Goal: Task Accomplishment & Management: Use online tool/utility

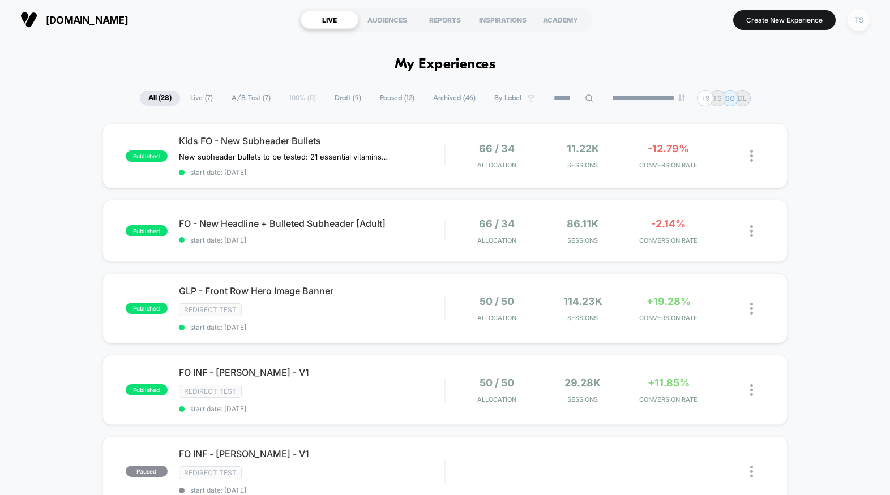
click at [859, 24] on div "TS" at bounding box center [858, 20] width 22 height 22
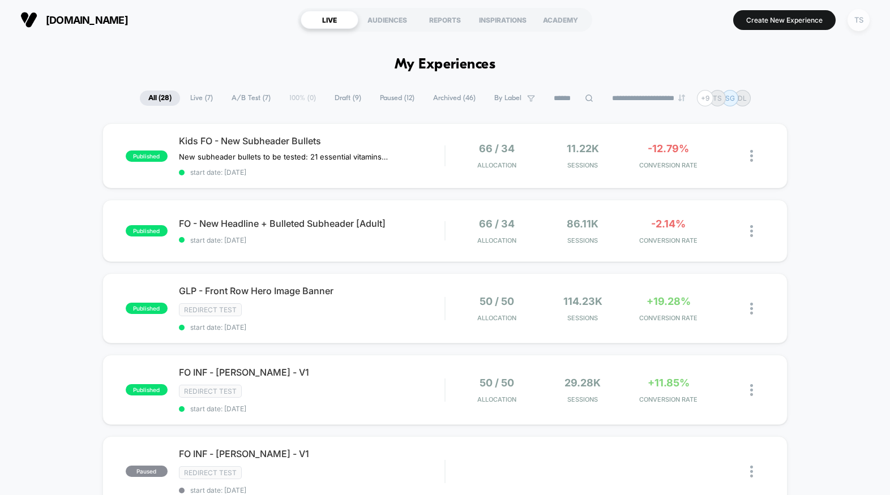
click at [853, 20] on div "TS" at bounding box center [858, 20] width 22 height 22
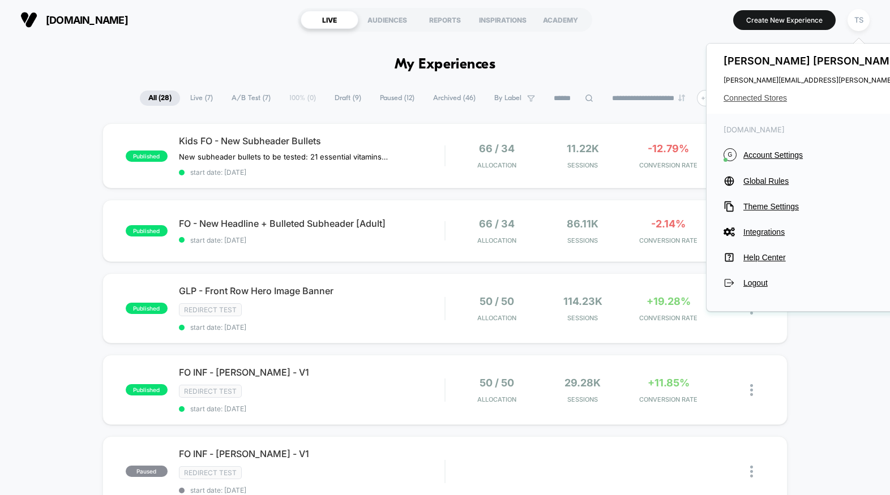
click at [761, 98] on span "Connected Stores" at bounding box center [835, 97] width 225 height 9
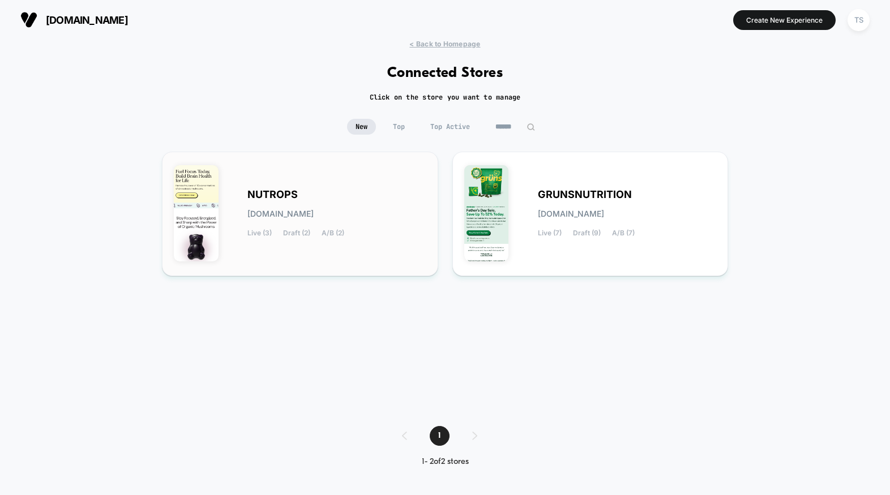
click at [361, 179] on div "NUTROPS [DOMAIN_NAME] Live (3) Draft (2) A/B (2)" at bounding box center [300, 214] width 252 height 101
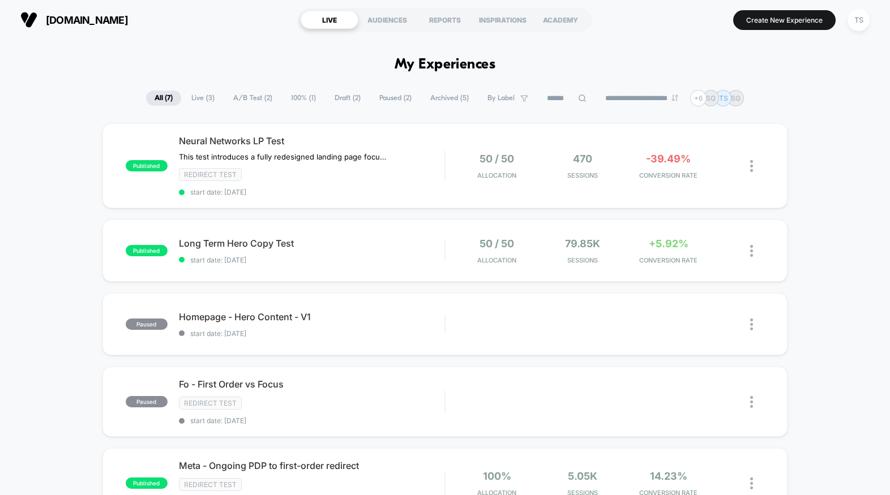
click at [344, 97] on span "Draft ( 2 )" at bounding box center [347, 98] width 43 height 15
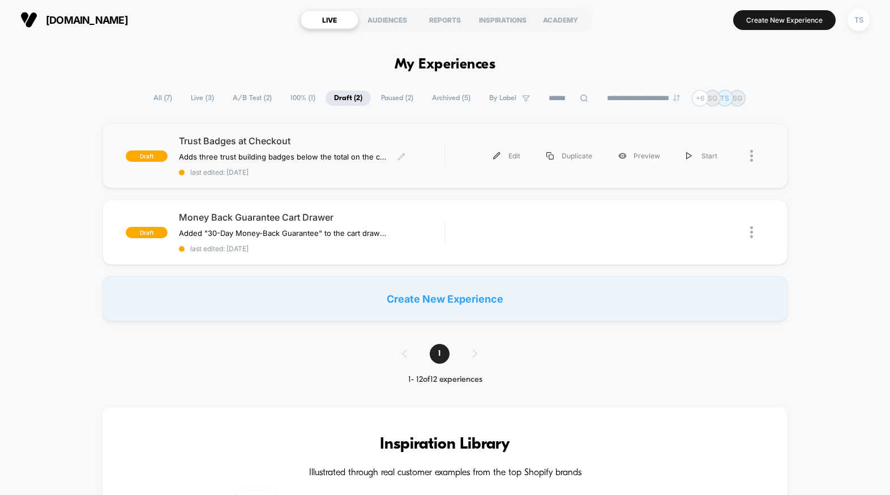
click at [369, 174] on span "last edited: [DATE]" at bounding box center [311, 172] width 265 height 8
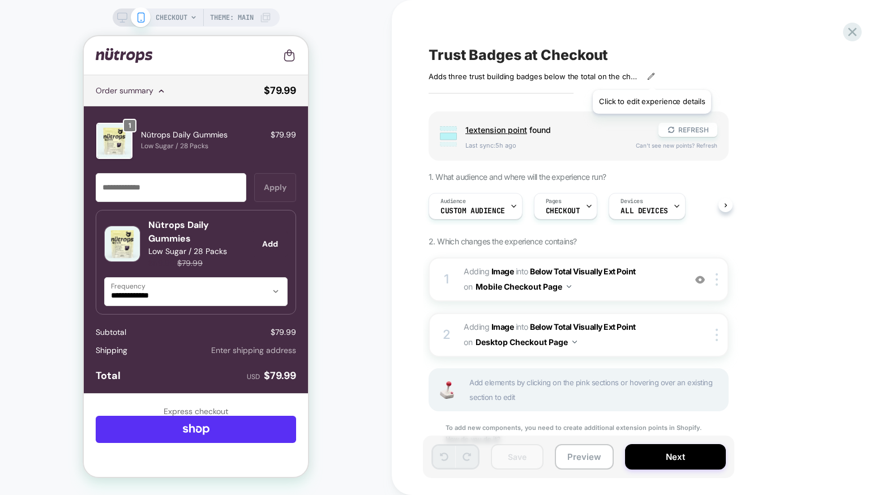
click at [652, 76] on icon at bounding box center [651, 76] width 6 height 6
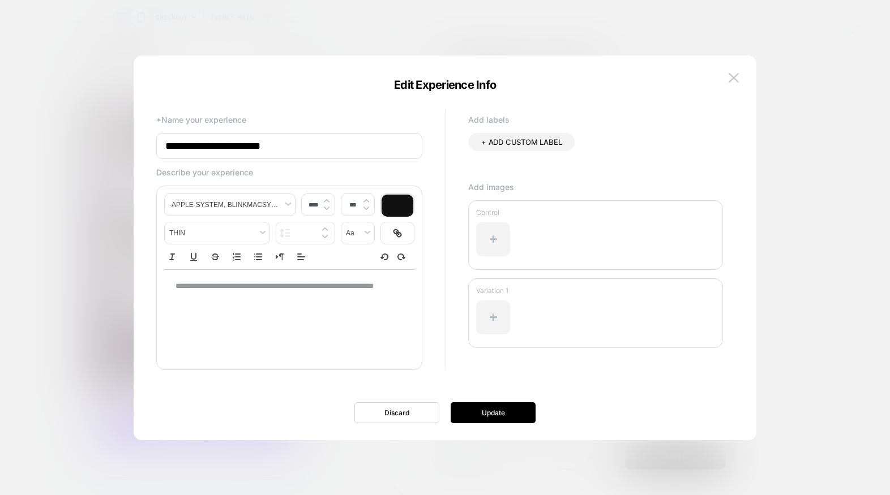
type input "****"
click at [347, 301] on p "**********" at bounding box center [284, 291] width 219 height 21
click at [272, 322] on p "**********" at bounding box center [284, 317] width 219 height 10
copy p "**********"
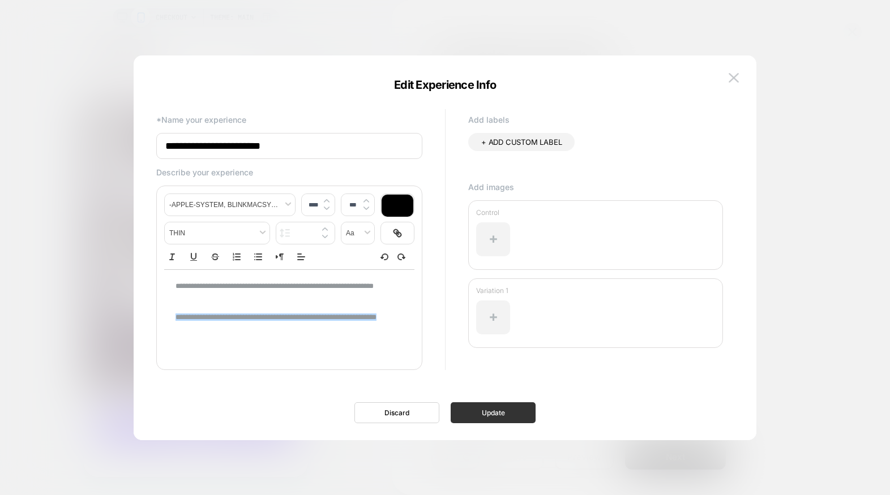
click at [499, 409] on button "Update" at bounding box center [493, 412] width 85 height 21
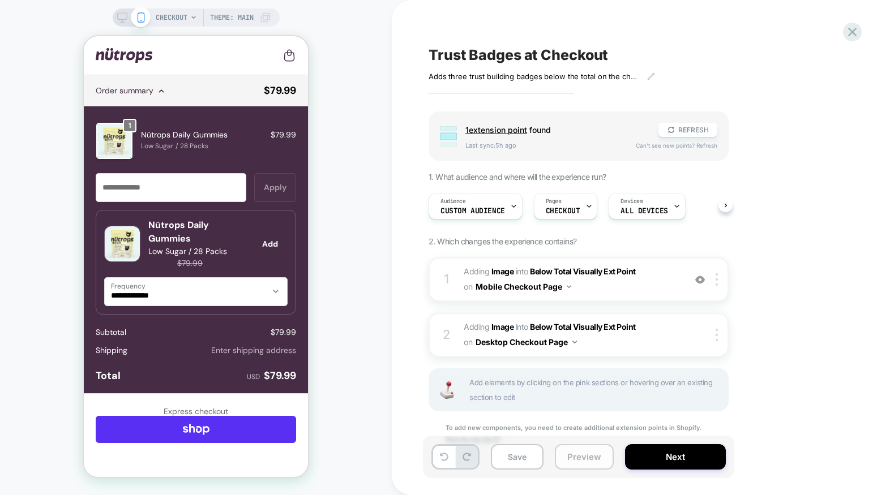
click at [594, 456] on button "Preview" at bounding box center [584, 456] width 59 height 25
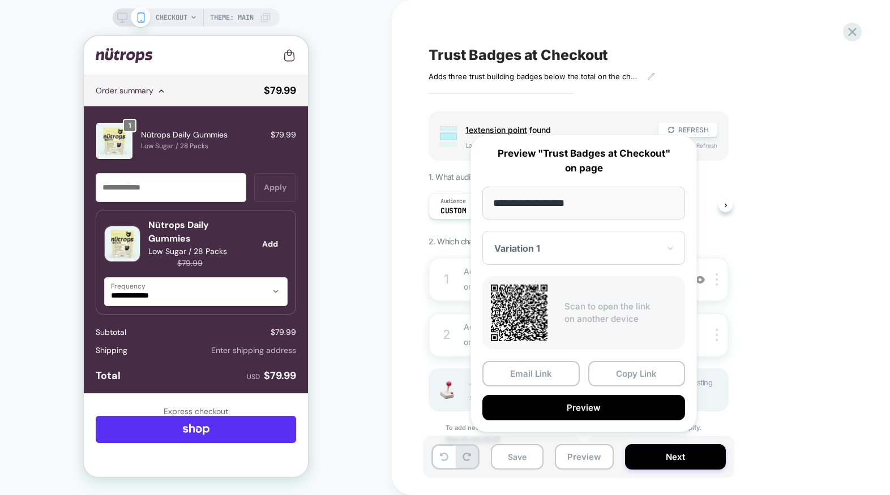
click at [774, 279] on div "Group 1 extension point found REFRESH Last sync: 5h ago Can't see new points? R…" at bounding box center [635, 293] width 413 height 362
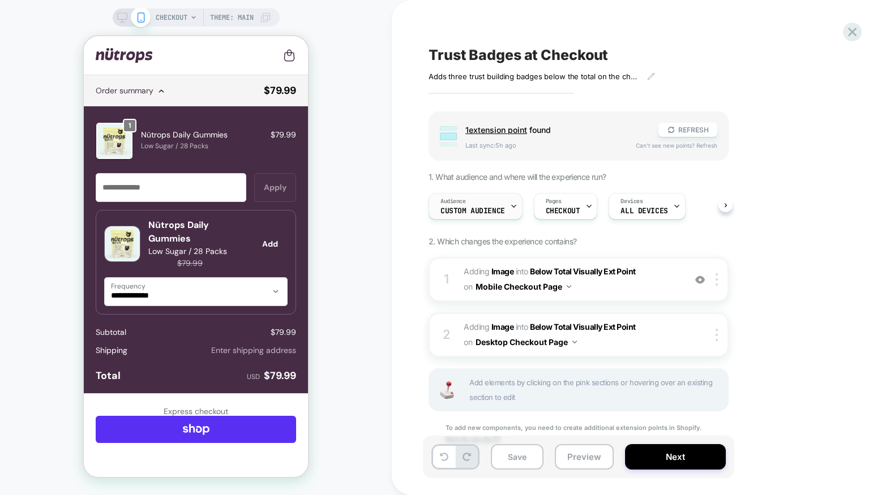
click at [478, 209] on span "Custom Audience" at bounding box center [472, 211] width 65 height 8
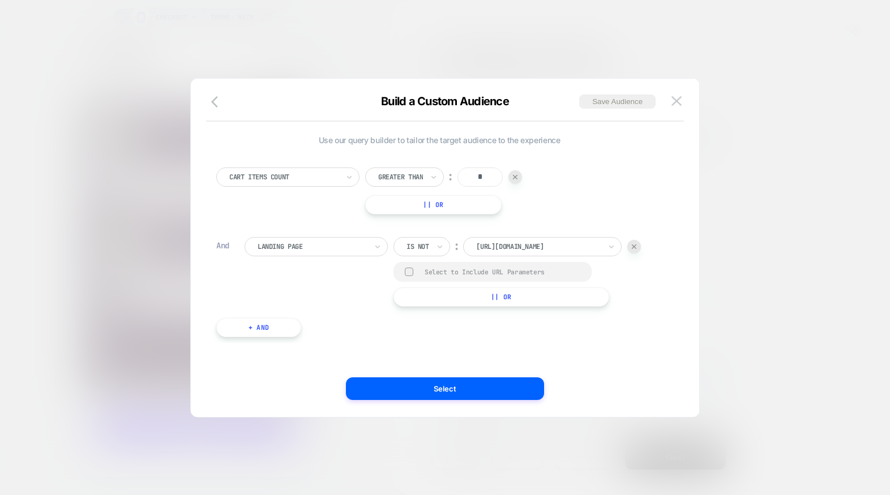
click at [427, 247] on div at bounding box center [417, 247] width 23 height 10
click at [586, 329] on div "Cart Items Count Greater Than ︰ * || Or And Landing Page Is not ︰ https://nutro…" at bounding box center [439, 247] width 457 height 192
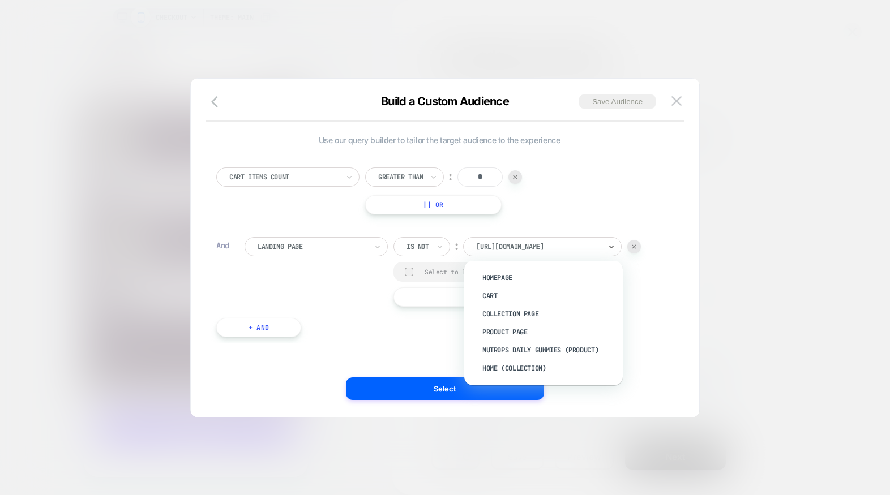
click at [559, 251] on div at bounding box center [538, 247] width 125 height 10
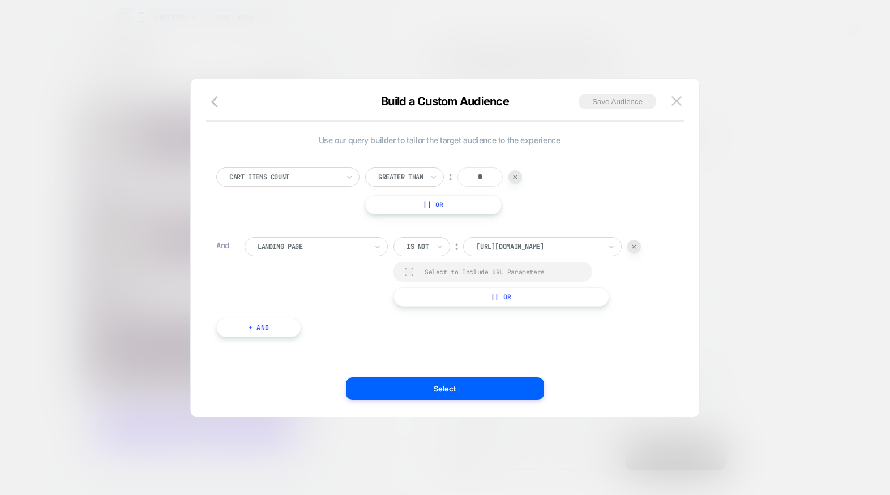
click at [671, 285] on div "Use our query builder to tailor the target audience to the experience Cart Item…" at bounding box center [439, 247] width 474 height 293
click at [498, 383] on button "Select" at bounding box center [445, 389] width 198 height 23
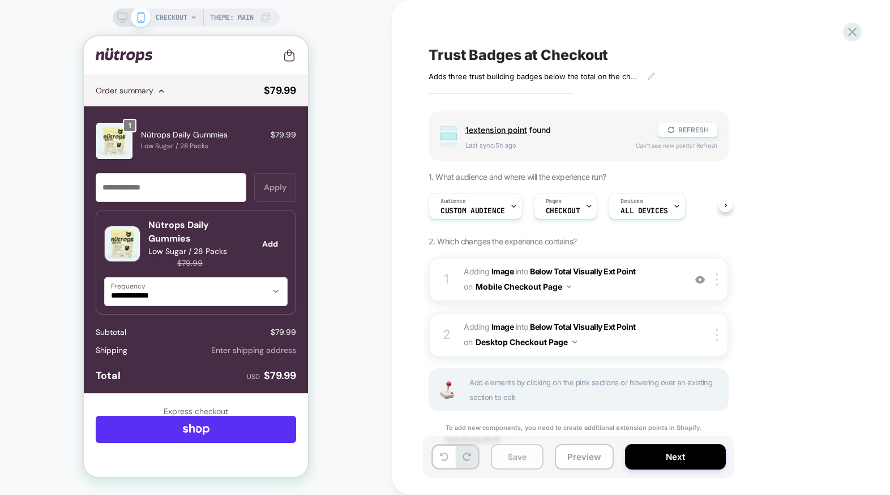
click at [529, 452] on button "Save" at bounding box center [517, 456] width 53 height 25
click at [584, 459] on button "Preview" at bounding box center [584, 456] width 59 height 25
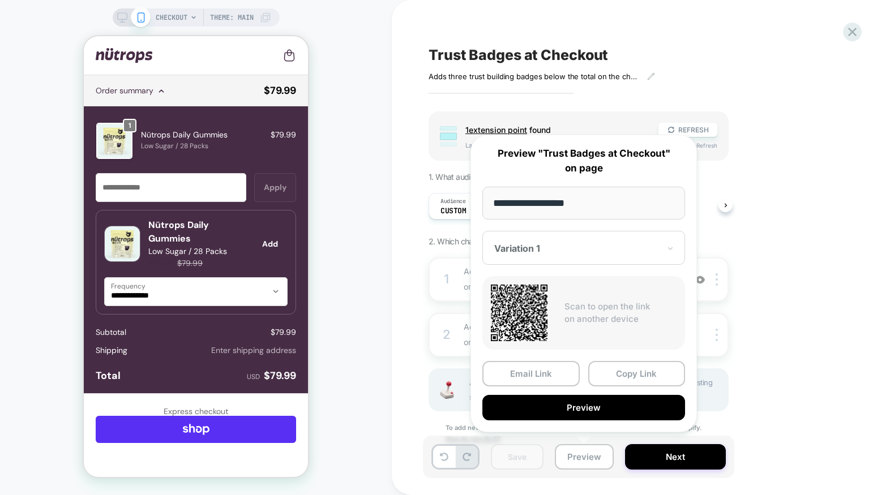
click at [663, 251] on div "Variation 1" at bounding box center [583, 248] width 203 height 34
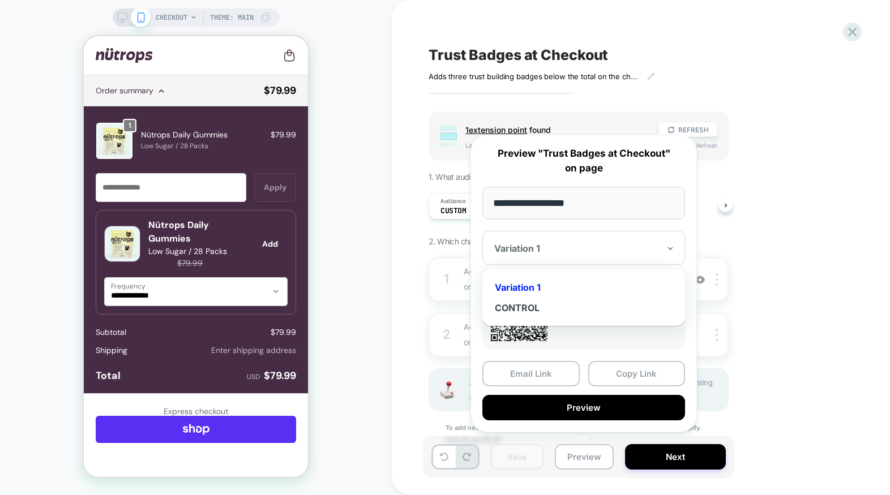
click at [596, 286] on div "Variation 1" at bounding box center [583, 287] width 191 height 20
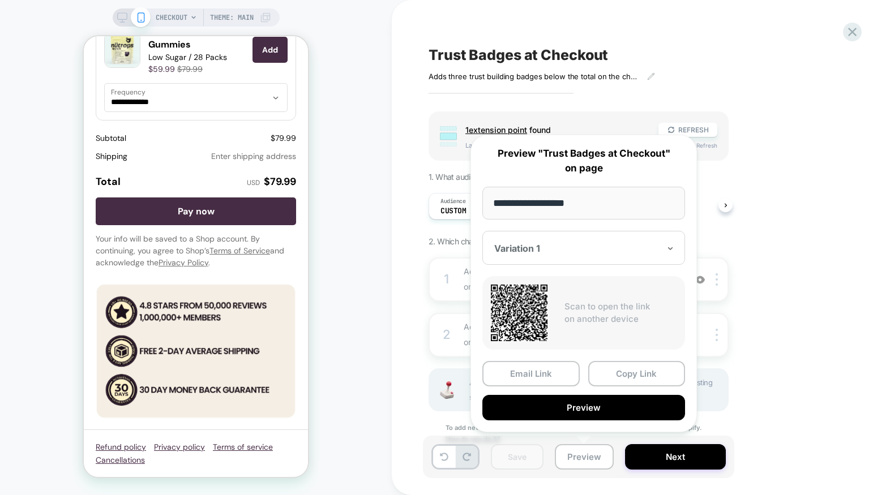
scroll to position [1683, 0]
click at [340, 280] on div "CHECKOUT Theme: MAIN" at bounding box center [196, 247] width 392 height 473
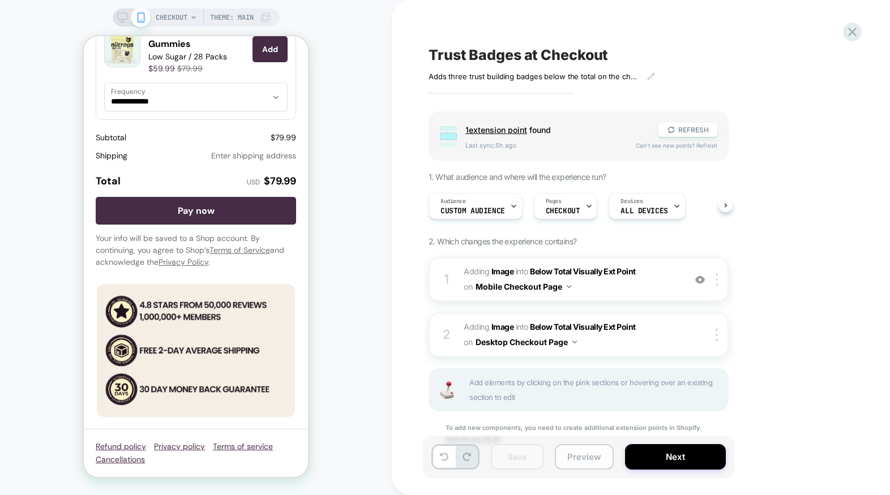
click at [584, 452] on button "Preview" at bounding box center [584, 456] width 59 height 25
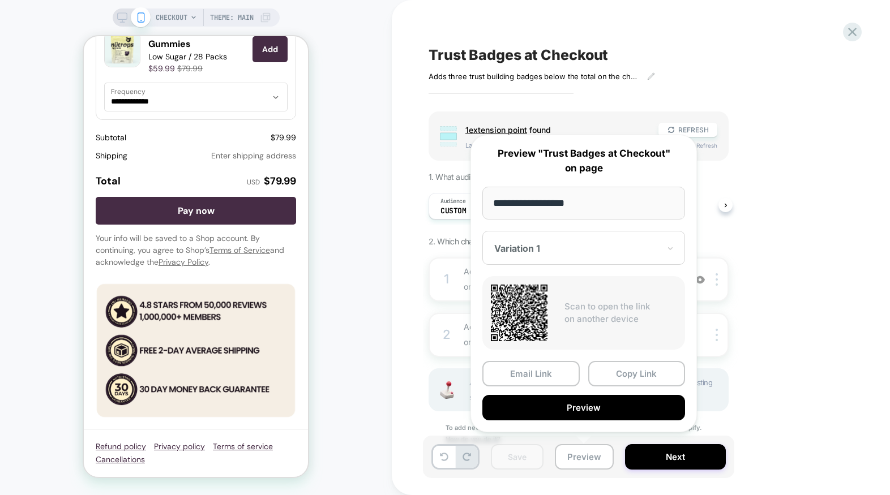
click at [355, 298] on div "CHECKOUT Theme: MAIN" at bounding box center [196, 247] width 392 height 473
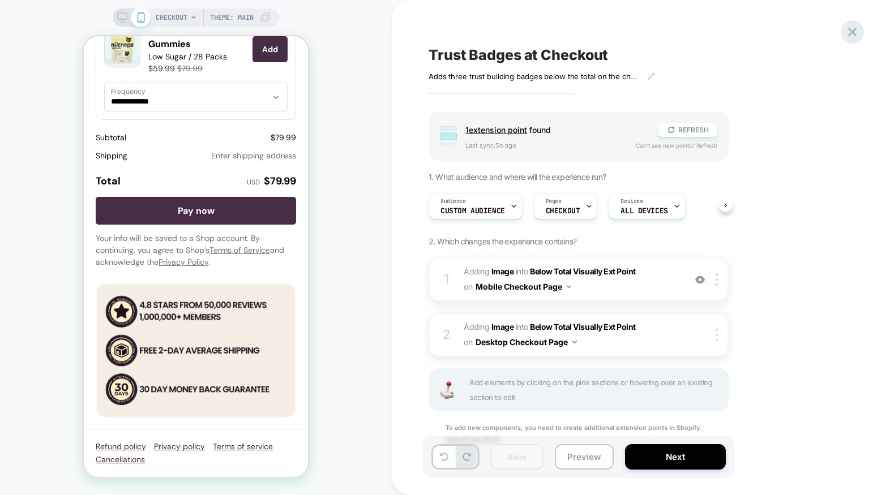
click at [853, 31] on icon at bounding box center [852, 32] width 8 height 8
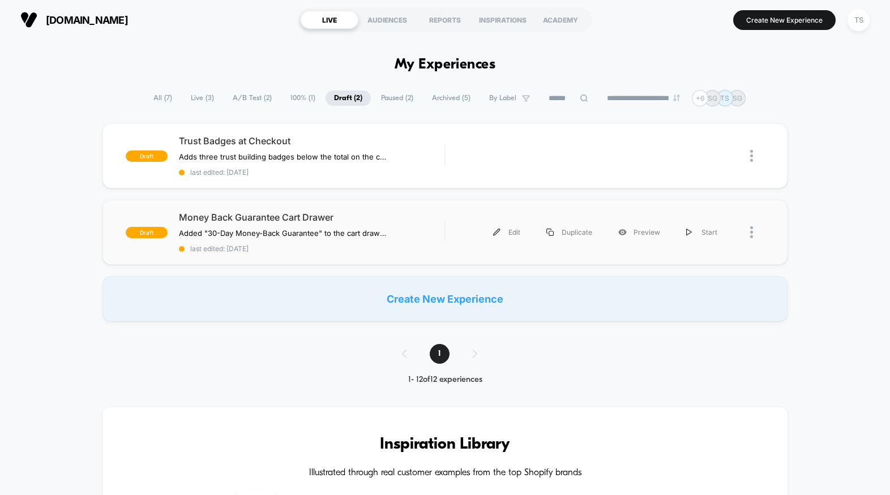
click at [460, 231] on div "Edit Duplicate Preview Start" at bounding box center [593, 232] width 273 height 25
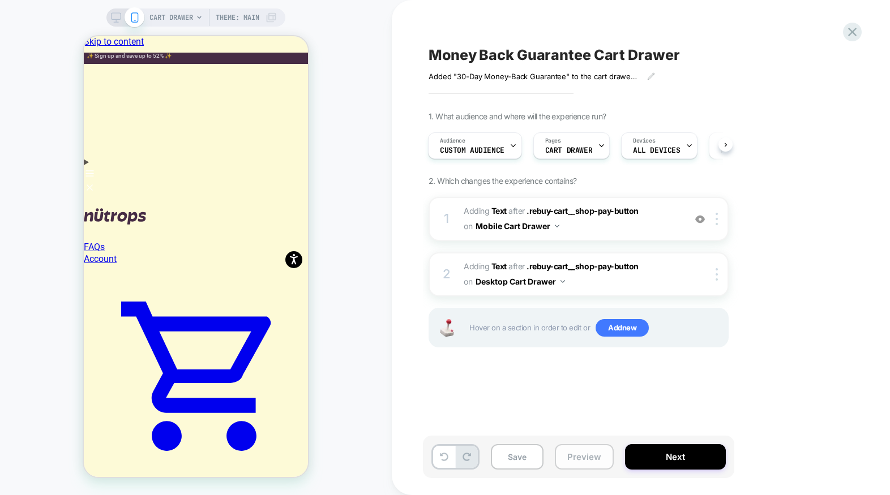
click at [594, 455] on button "Preview" at bounding box center [584, 456] width 59 height 25
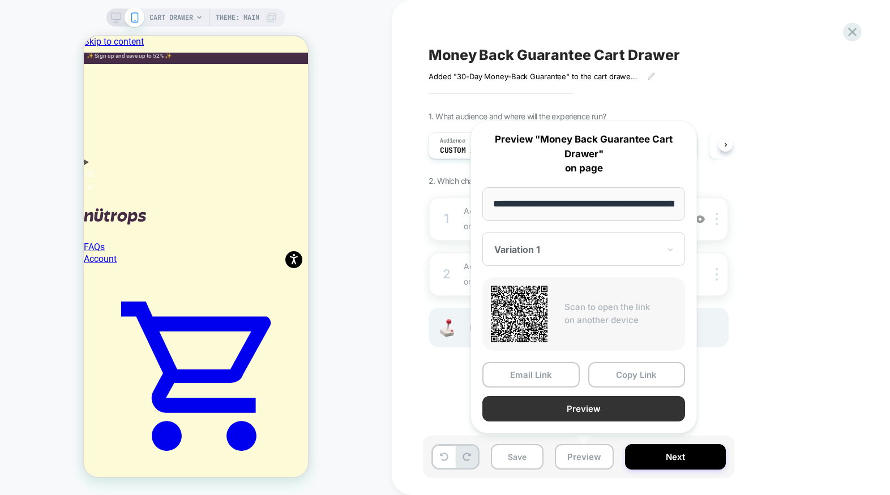
click at [624, 410] on button "Preview" at bounding box center [583, 408] width 203 height 25
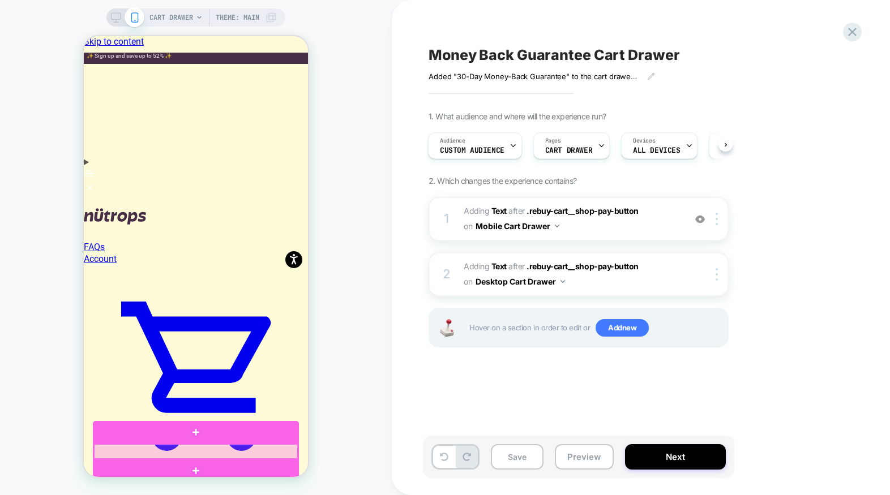
click at [224, 451] on div at bounding box center [196, 451] width 204 height 15
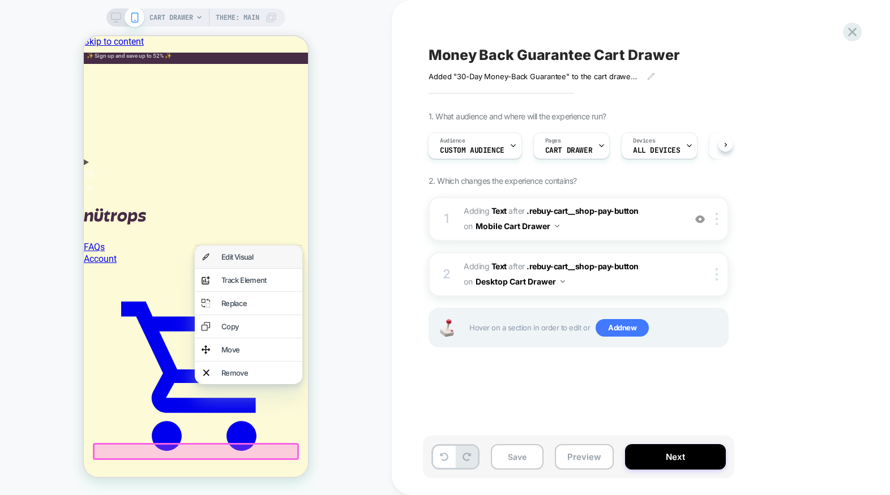
click at [235, 267] on div "Edit Visual" at bounding box center [249, 257] width 108 height 23
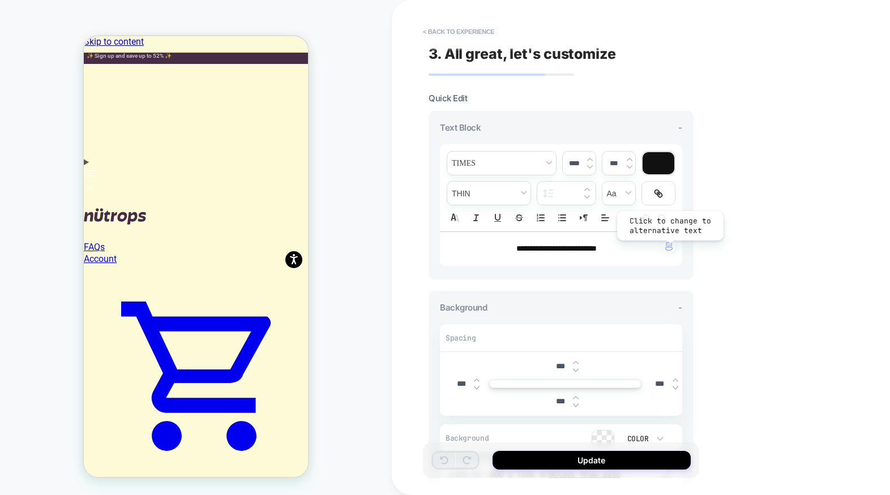
click at [669, 249] on img "button" at bounding box center [668, 246] width 7 height 9
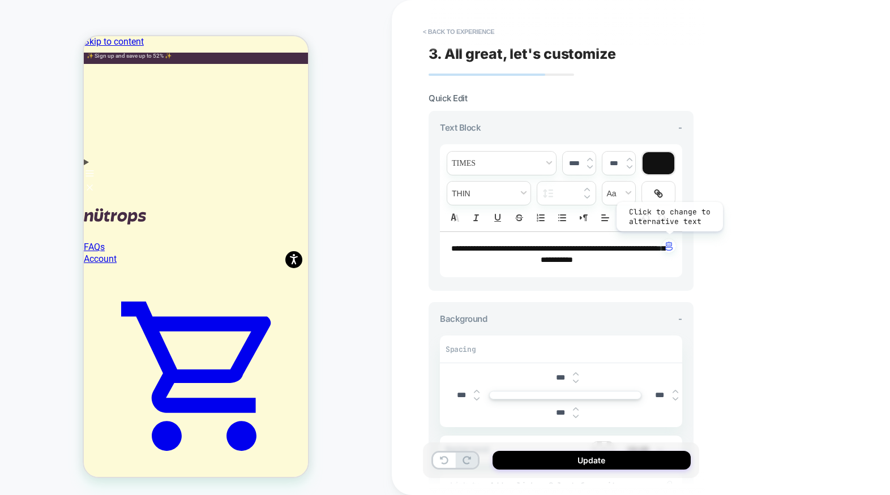
click at [669, 249] on img "button" at bounding box center [668, 246] width 7 height 9
drag, startPoint x: 567, startPoint y: 249, endPoint x: 639, endPoint y: 268, distance: 74.8
click at [639, 268] on div "**********" at bounding box center [561, 254] width 242 height 45
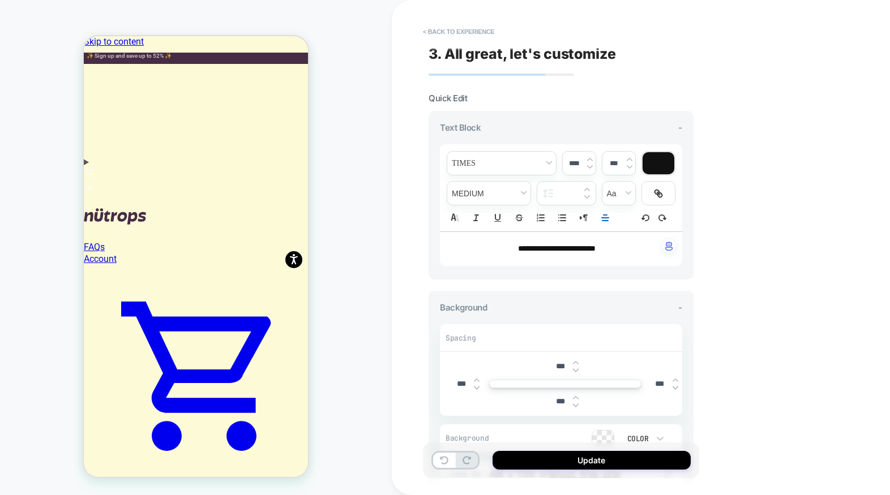
click at [722, 273] on div "**********" at bounding box center [641, 247] width 498 height 495
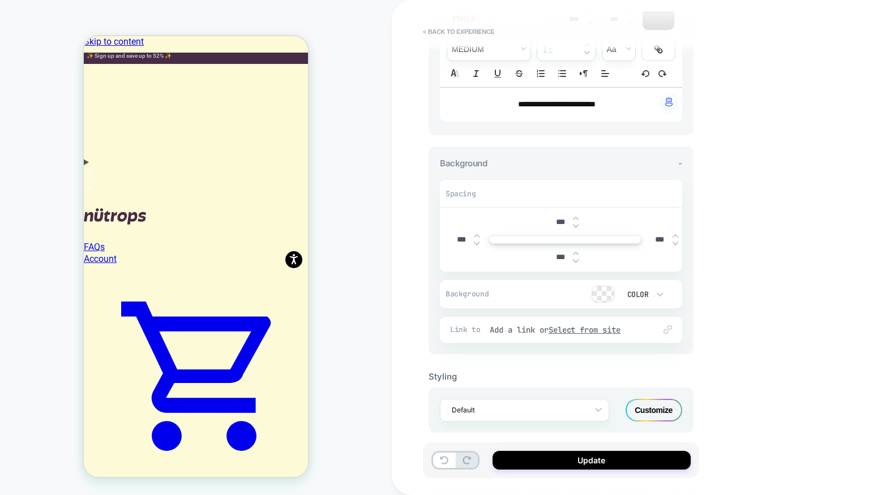
scroll to position [156, 0]
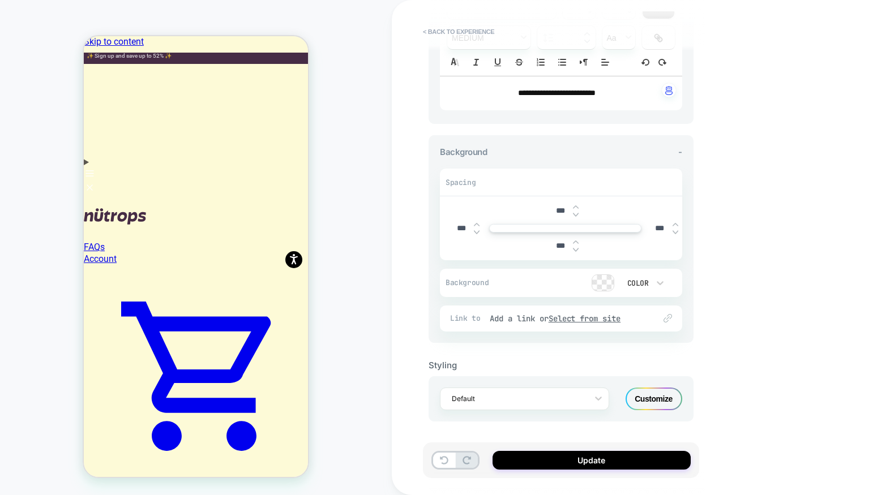
click at [472, 285] on span "Background" at bounding box center [473, 283] width 56 height 10
click at [550, 405] on div "Default" at bounding box center [517, 398] width 142 height 15
click at [412, 388] on div "**********" at bounding box center [641, 247] width 498 height 495
click at [597, 459] on button "Update" at bounding box center [591, 460] width 198 height 19
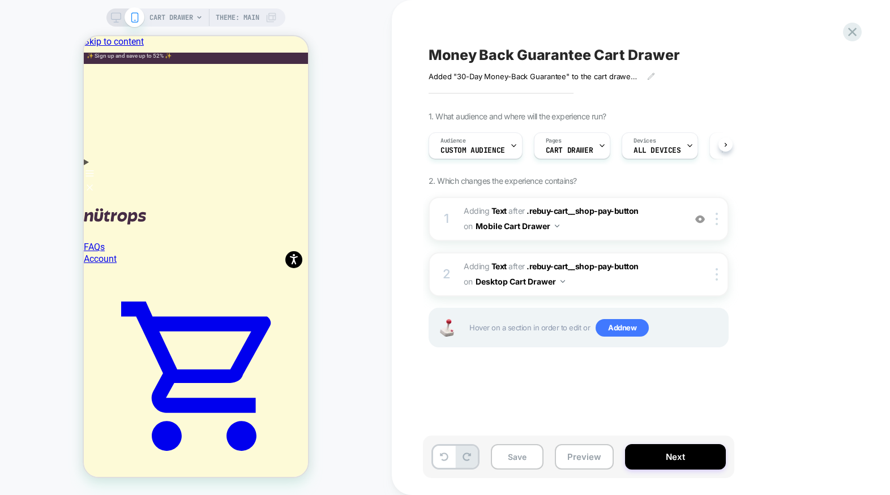
scroll to position [0, 1]
click at [593, 466] on button "Preview" at bounding box center [584, 456] width 59 height 25
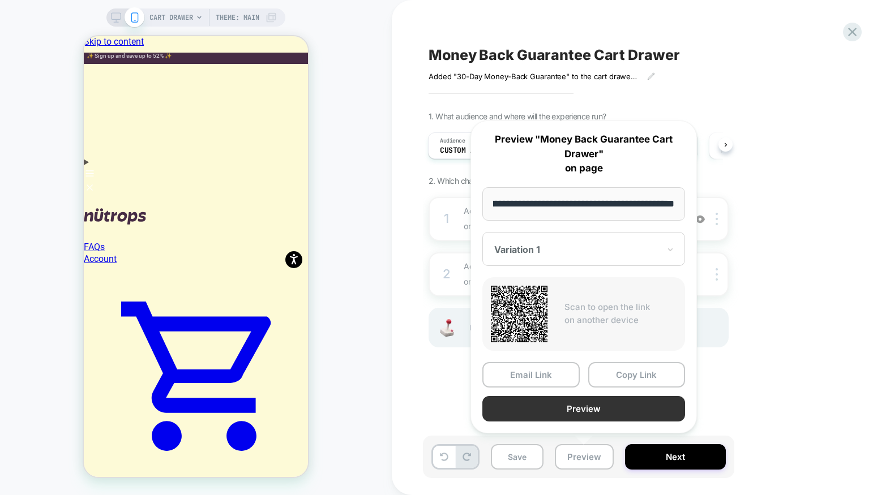
scroll to position [0, 0]
click at [611, 421] on button "Preview" at bounding box center [583, 408] width 203 height 25
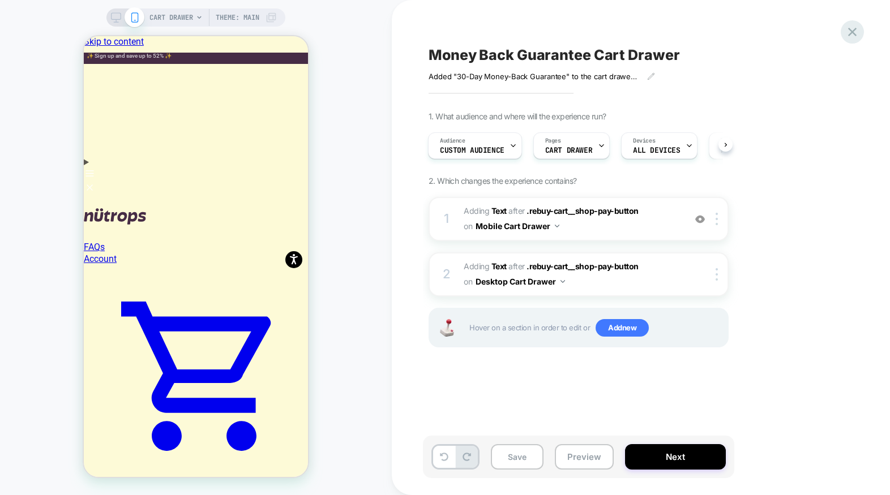
click at [846, 35] on icon at bounding box center [852, 31] width 15 height 15
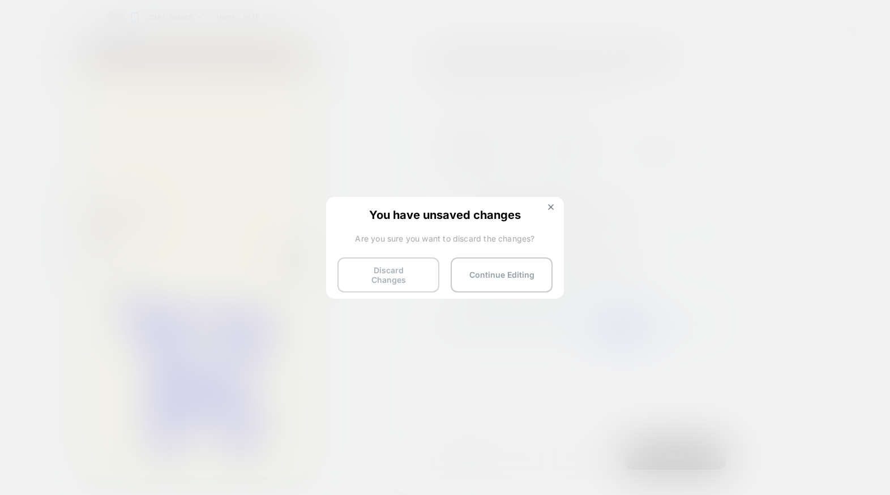
click at [414, 279] on button "Discard Changes" at bounding box center [388, 275] width 102 height 35
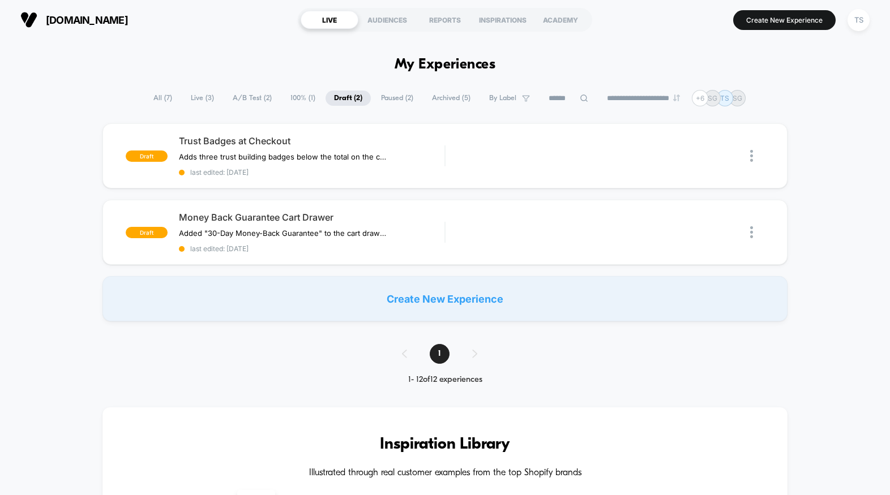
click at [151, 96] on span "All ( 7 )" at bounding box center [163, 98] width 36 height 15
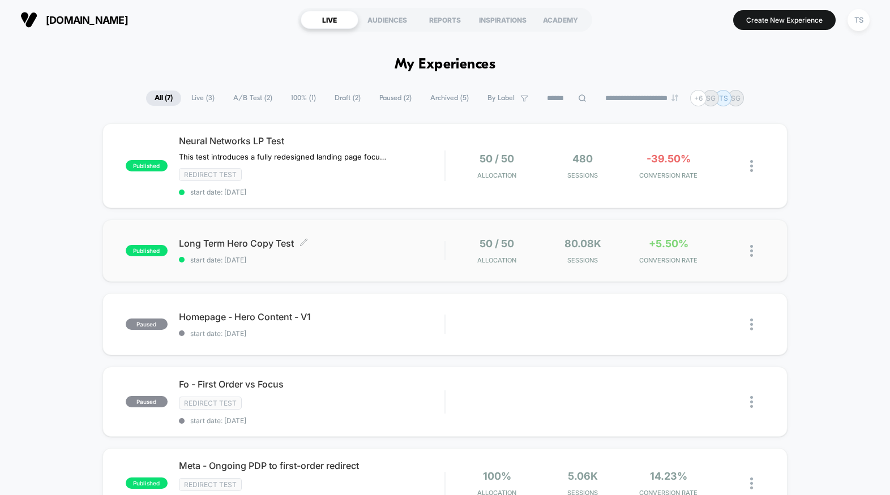
click at [349, 238] on span "Long Term Hero Copy Test Click to edit experience details" at bounding box center [311, 243] width 265 height 11
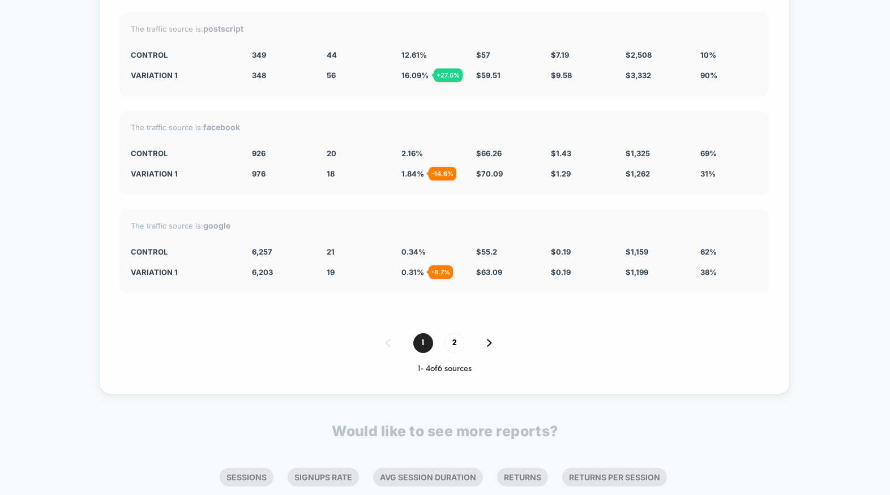
scroll to position [5735, 0]
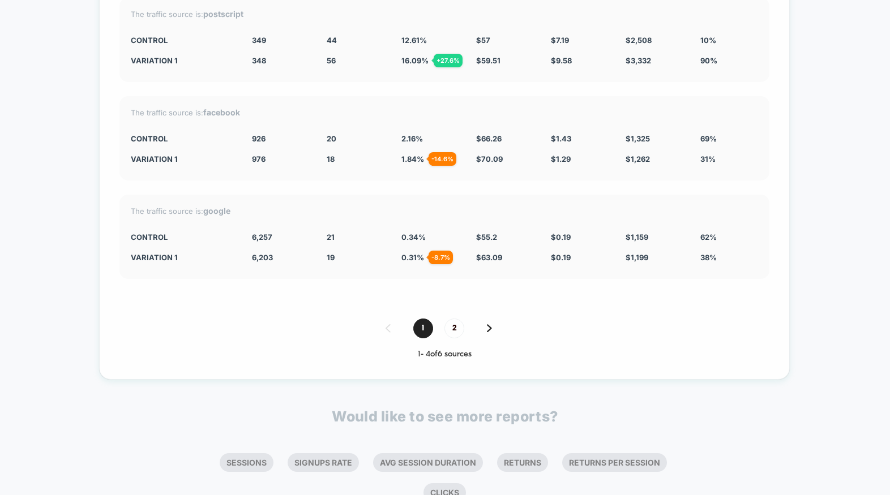
click at [492, 329] on div "1 2" at bounding box center [444, 329] width 650 height 20
click at [490, 329] on img at bounding box center [489, 328] width 5 height 8
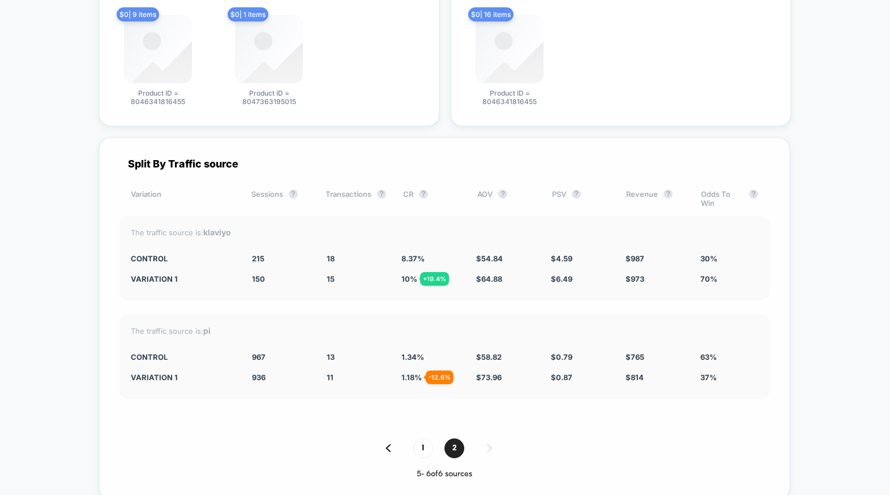
scroll to position [5439, 0]
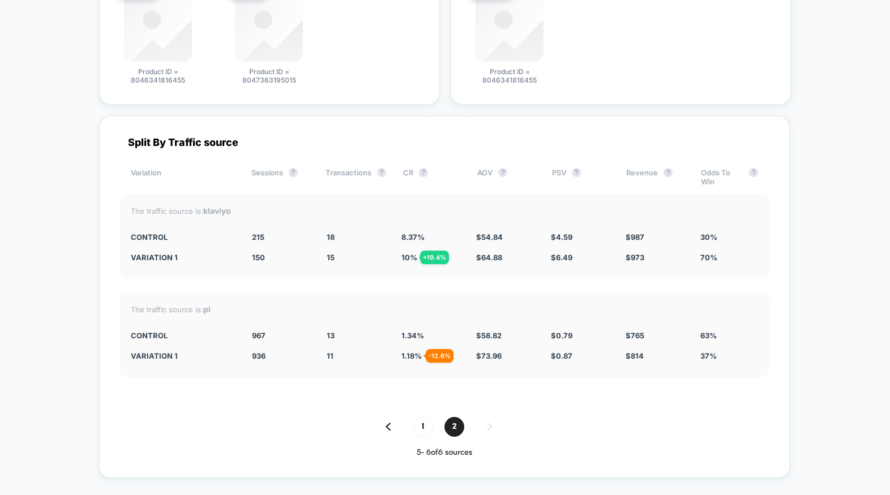
click at [387, 428] on img at bounding box center [387, 427] width 5 height 8
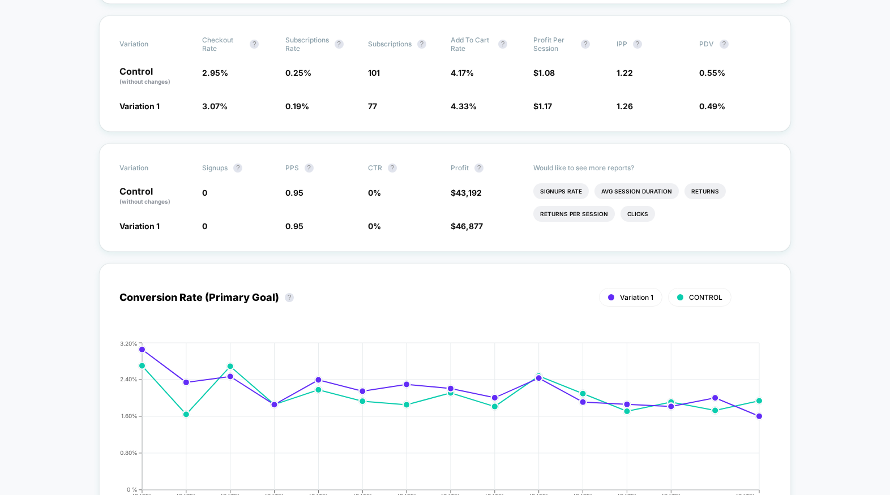
scroll to position [0, 0]
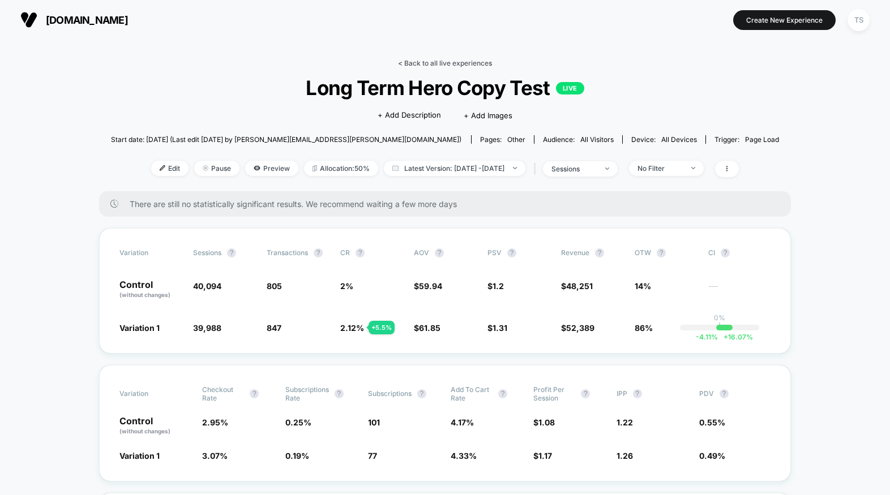
click at [440, 63] on link "< Back to all live experiences" at bounding box center [445, 63] width 94 height 8
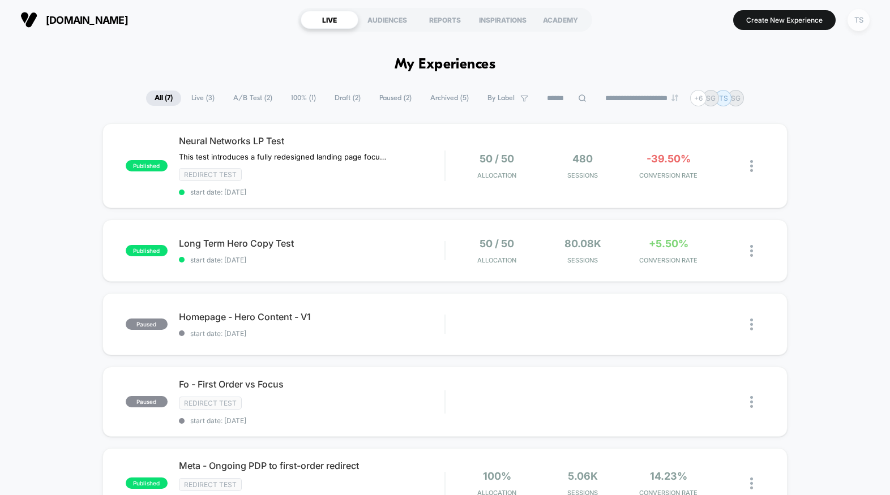
click at [855, 18] on div "TS" at bounding box center [858, 20] width 22 height 22
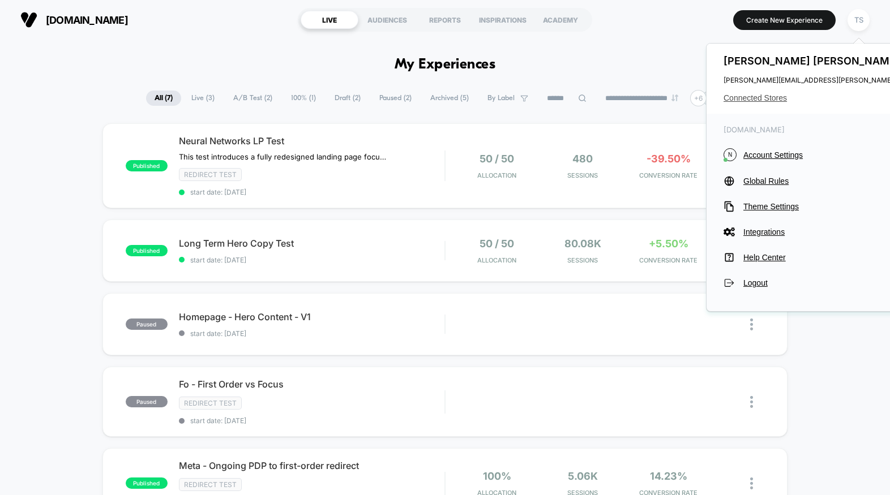
click at [741, 98] on span "Connected Stores" at bounding box center [835, 97] width 225 height 9
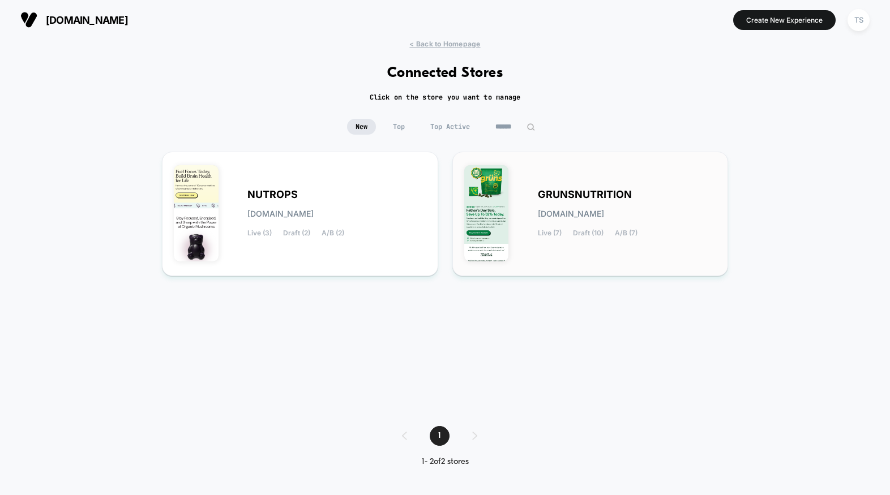
click at [575, 204] on div "GRUNSNUTRITION grunsnutrition.myshopify.com Live (7) Draft (10) A/B (7)" at bounding box center [627, 214] width 179 height 46
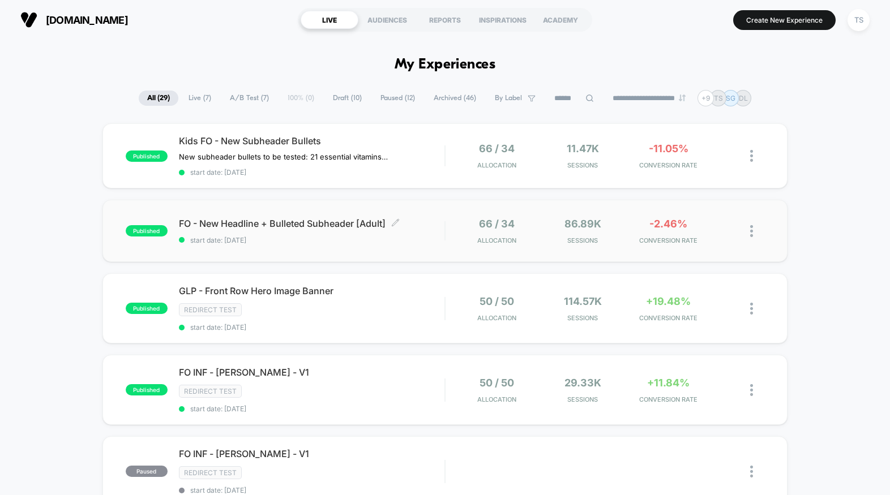
click at [409, 237] on span "start date: [DATE]" at bounding box center [311, 240] width 265 height 8
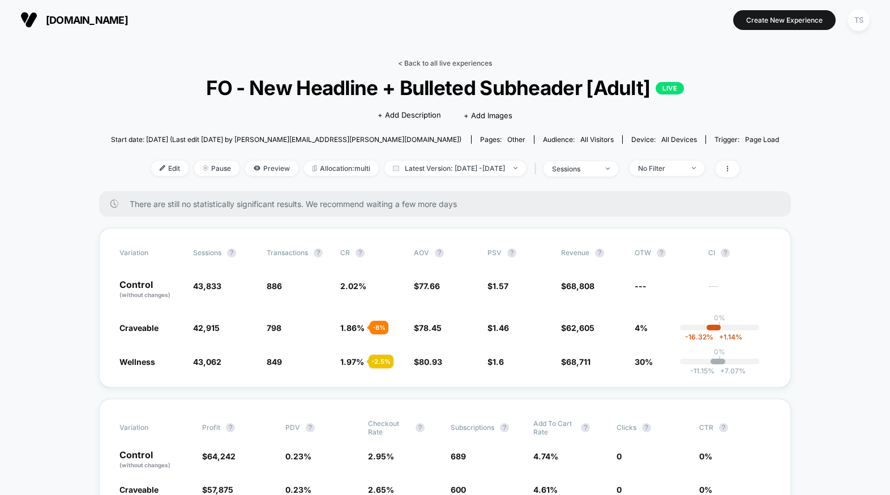
click at [467, 60] on link "< Back to all live experiences" at bounding box center [445, 63] width 94 height 8
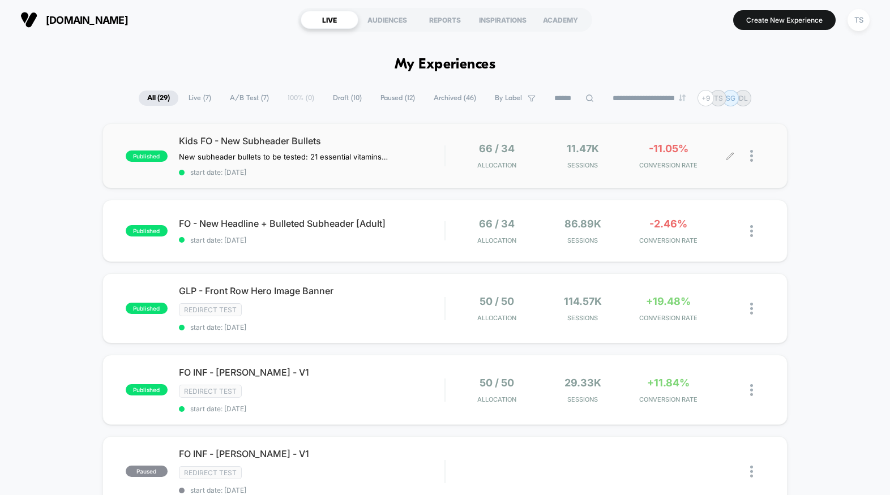
click at [682, 155] on div "-11.05% CONVERSION RATE" at bounding box center [668, 156] width 80 height 27
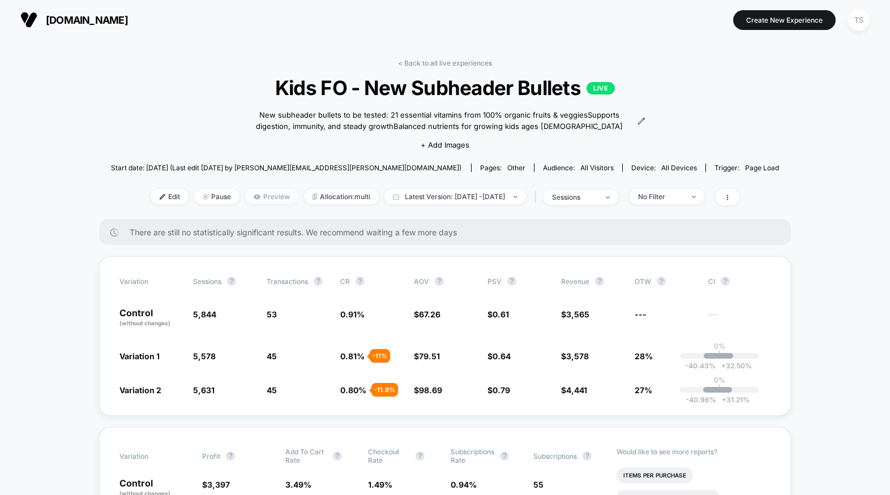
click at [255, 192] on span "Preview" at bounding box center [271, 196] width 53 height 15
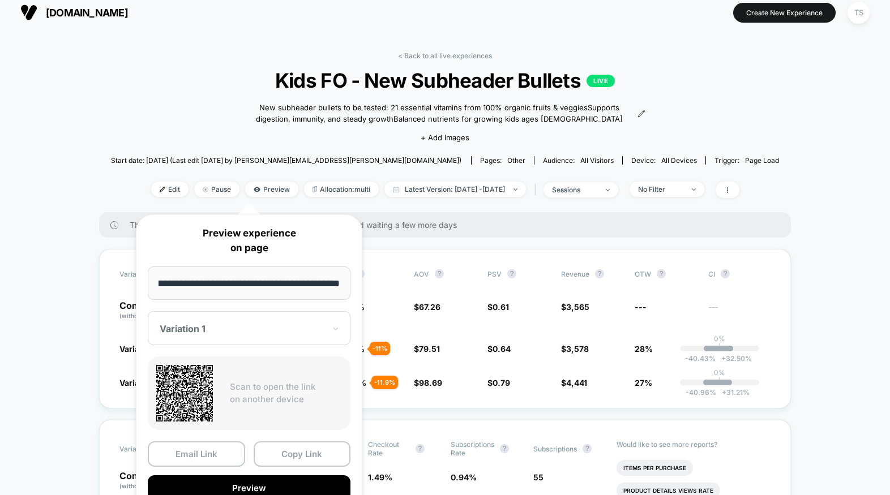
scroll to position [10, 0]
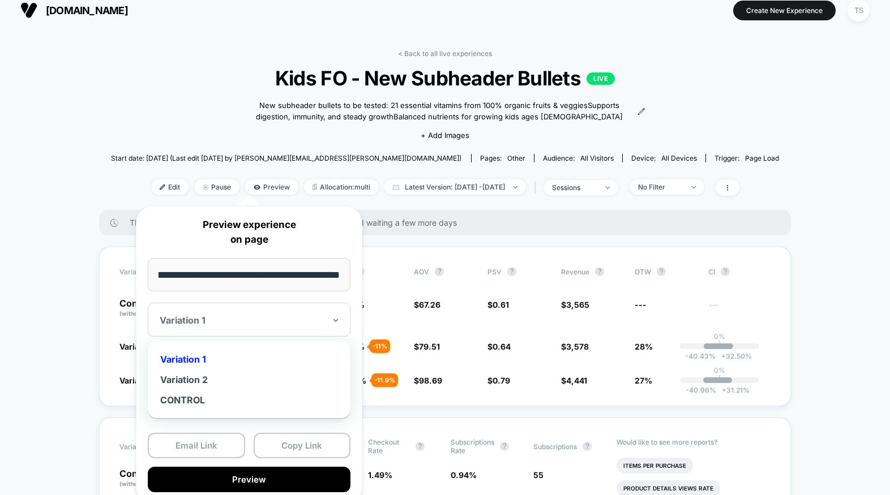
click at [323, 310] on div "Variation 1" at bounding box center [249, 320] width 203 height 34
click at [259, 385] on div "Variation 2" at bounding box center [248, 380] width 191 height 20
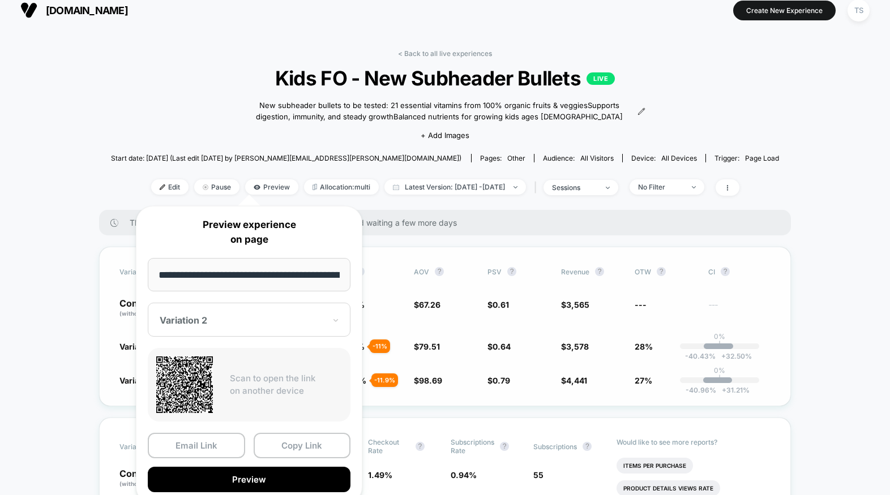
click at [574, 309] on span "3,565" at bounding box center [577, 305] width 23 height 10
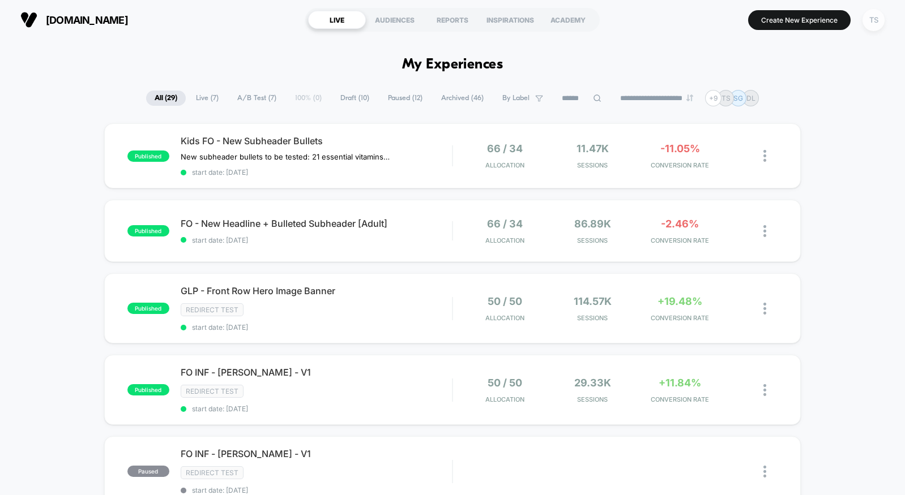
click at [869, 24] on div "TS" at bounding box center [873, 20] width 22 height 22
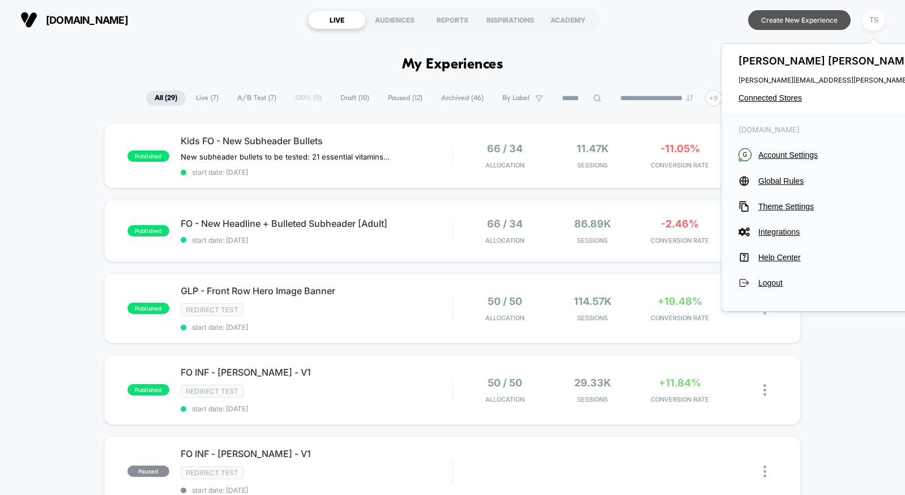
click at [804, 19] on button "Create New Experience" at bounding box center [799, 20] width 102 height 20
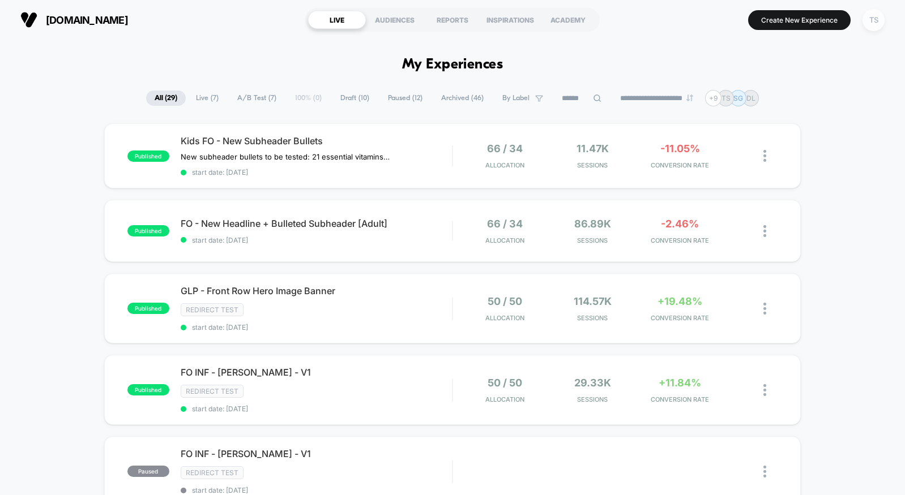
click at [868, 22] on div "TS" at bounding box center [873, 20] width 22 height 22
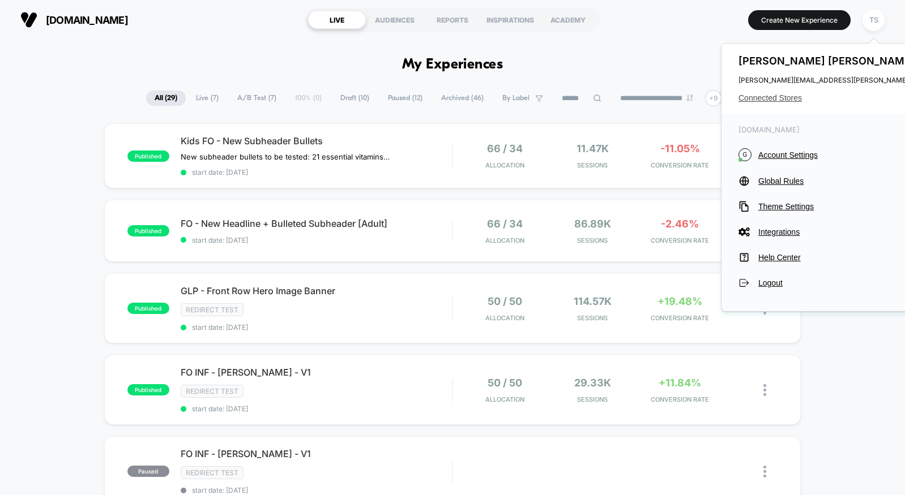
click at [760, 96] on span "Connected Stores" at bounding box center [850, 97] width 225 height 9
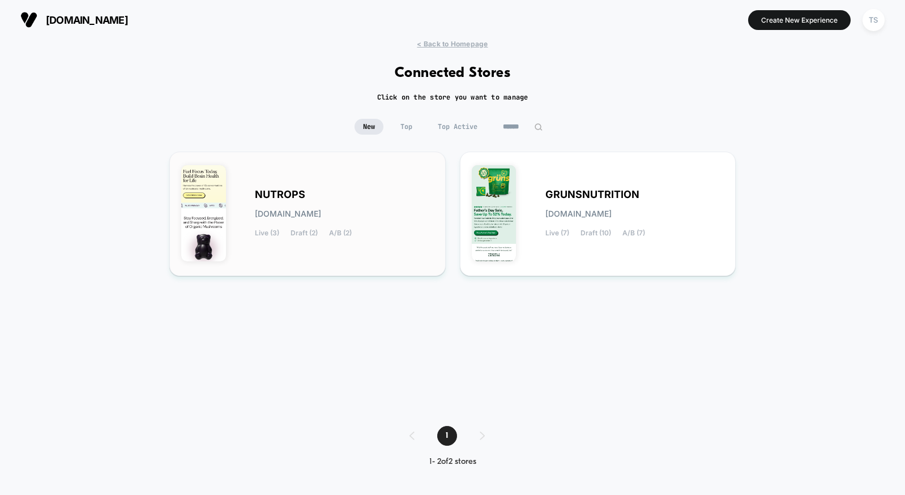
click at [341, 191] on div "NUTROPS [DOMAIN_NAME] Live (3) Draft (2) A/B (2)" at bounding box center [344, 214] width 179 height 46
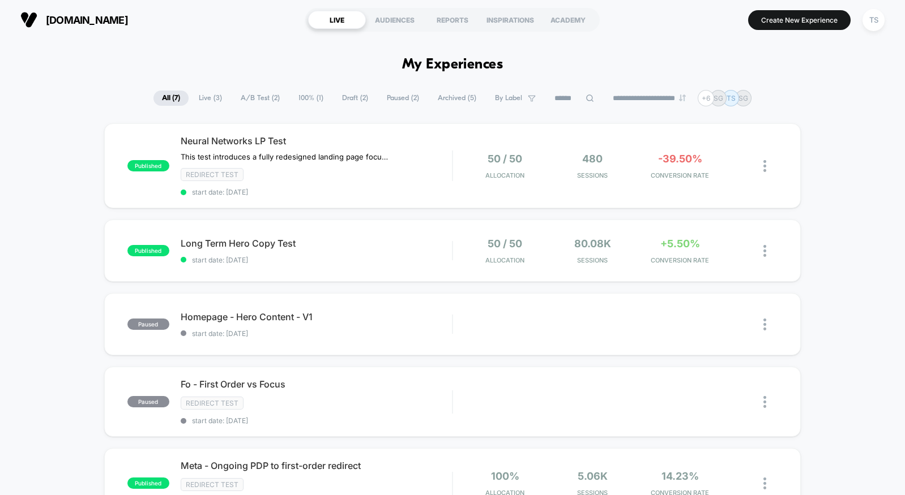
click at [344, 98] on span "Draft ( 2 )" at bounding box center [354, 98] width 43 height 15
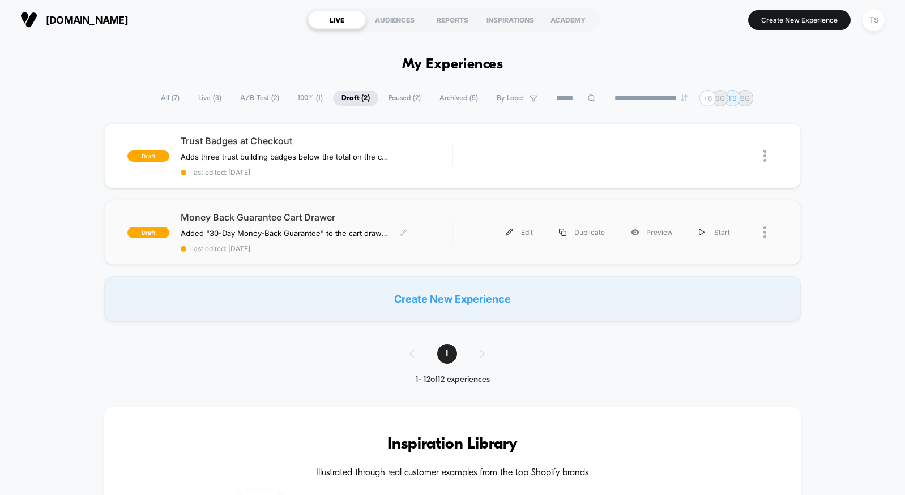
click at [423, 241] on div "Money Back Guarantee Cart Drawer Added "30-Day Money-Back Guarantee" to the car…" at bounding box center [316, 232] width 271 height 41
